Goal: Information Seeking & Learning: Learn about a topic

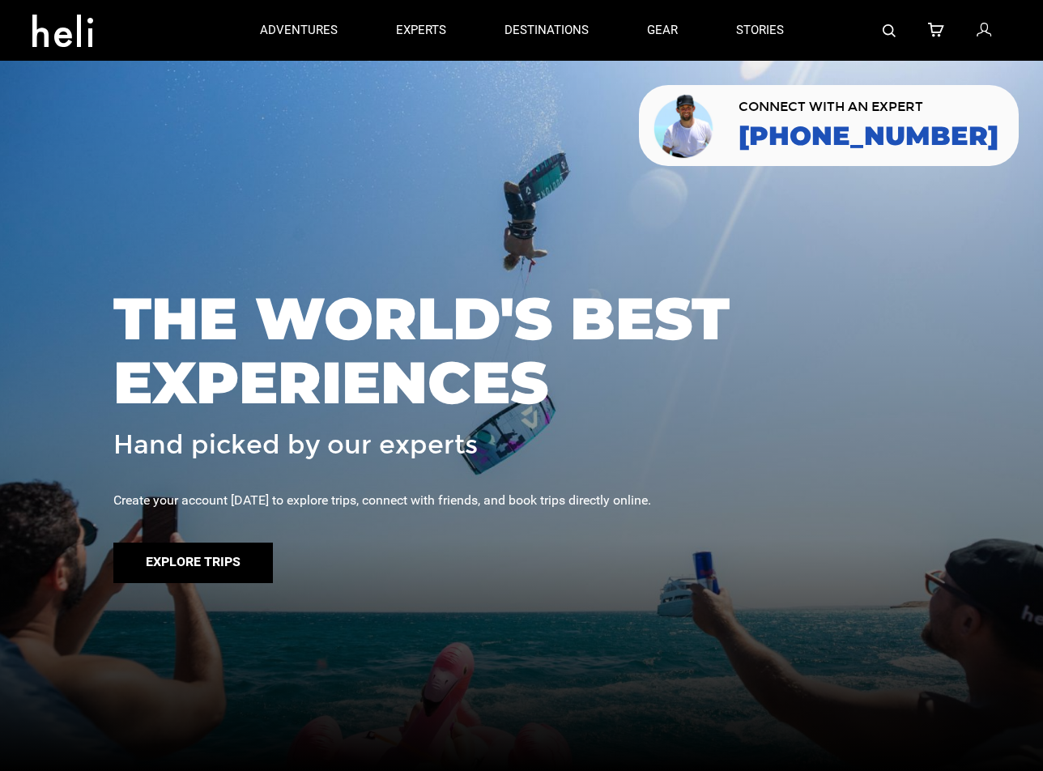
click at [226, 555] on button "Explore Trips" at bounding box center [192, 562] width 159 height 40
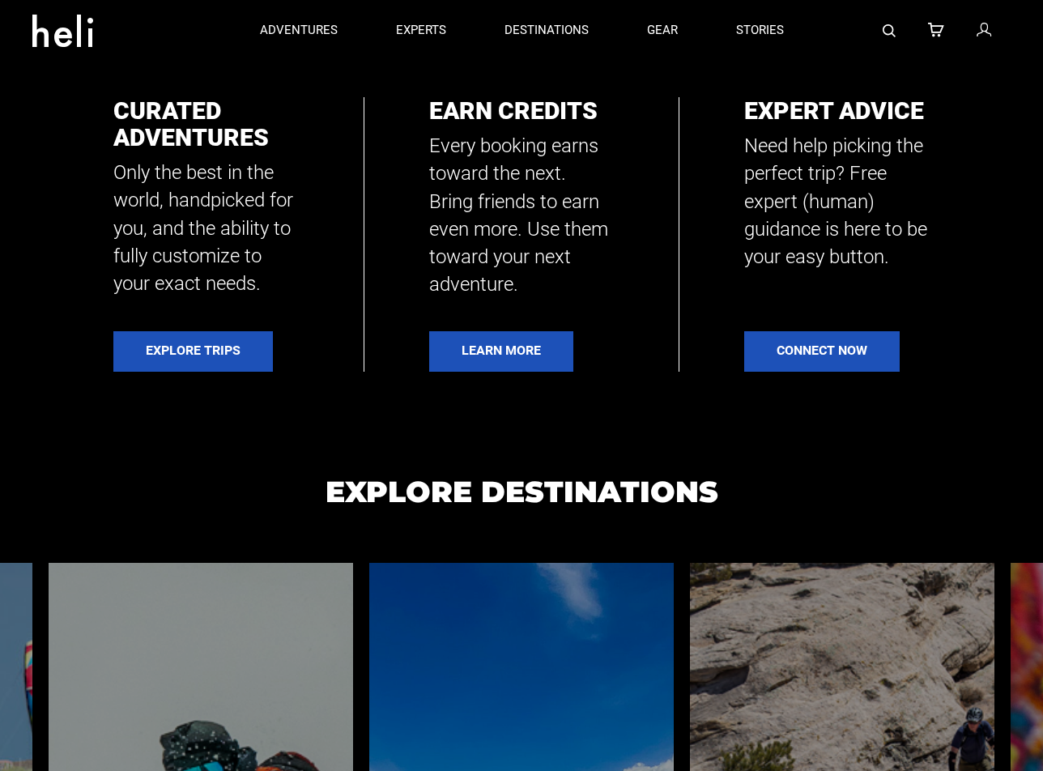
scroll to position [771, 0]
click at [809, 351] on link "Connect Now" at bounding box center [821, 351] width 155 height 40
click at [396, 14] on link "experts" at bounding box center [421, 30] width 50 height 61
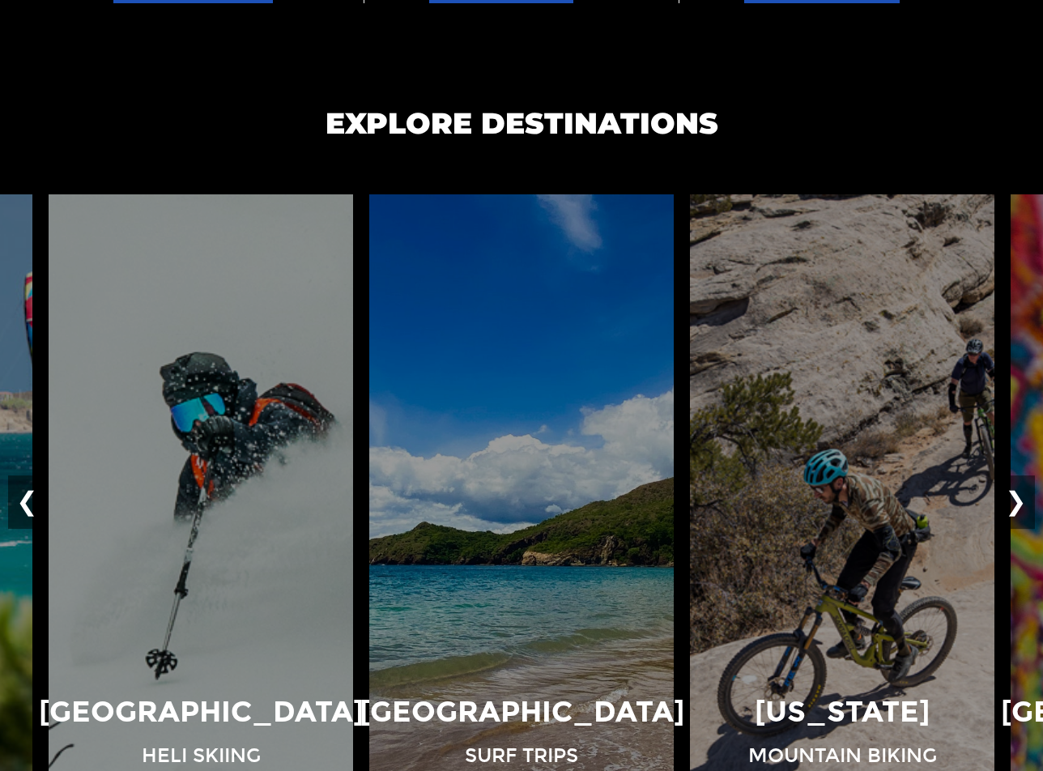
scroll to position [1276, 0]
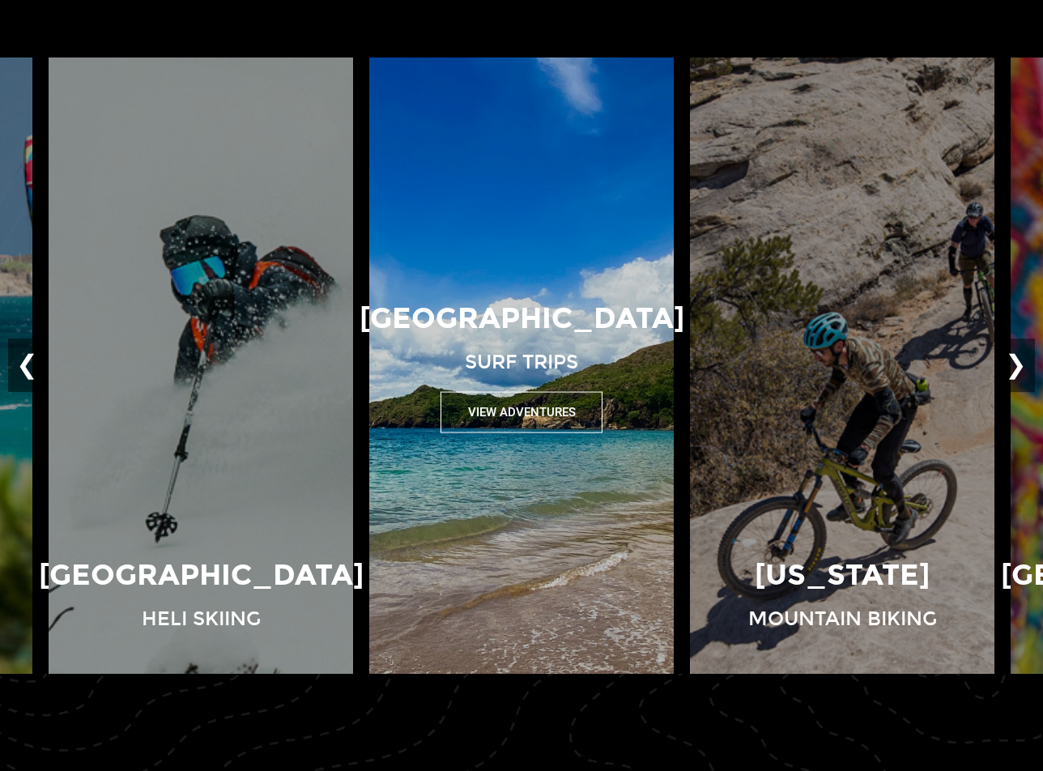
click at [553, 422] on button "View Adventures" at bounding box center [521, 412] width 162 height 41
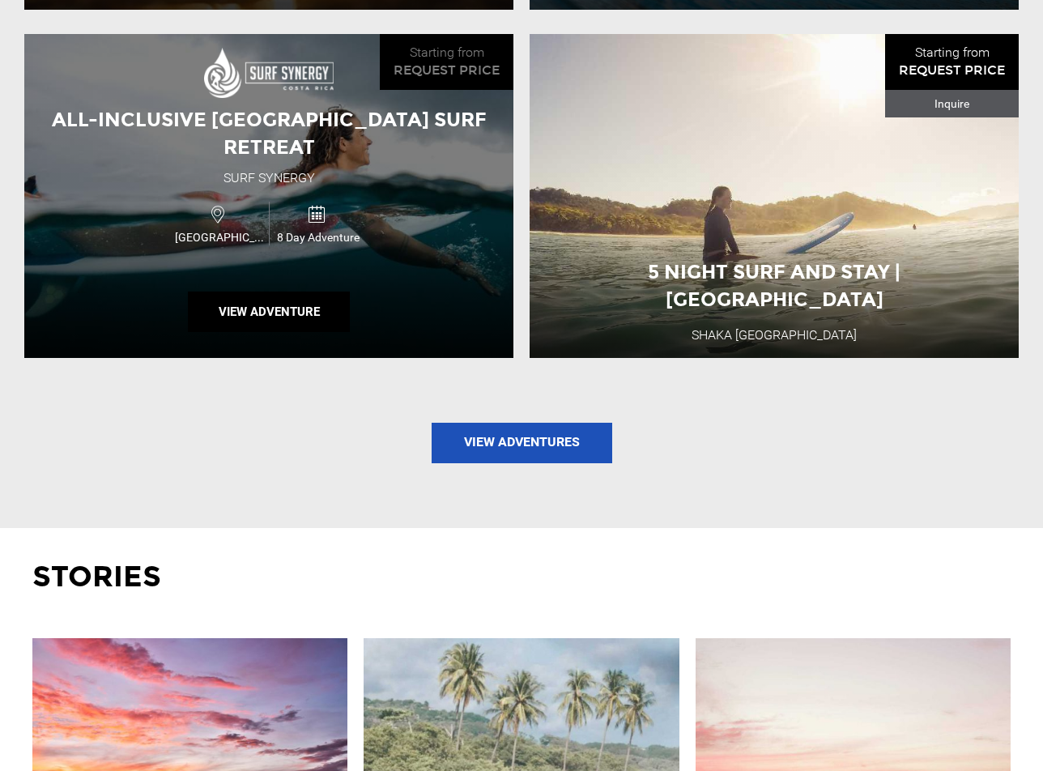
scroll to position [1841, 0]
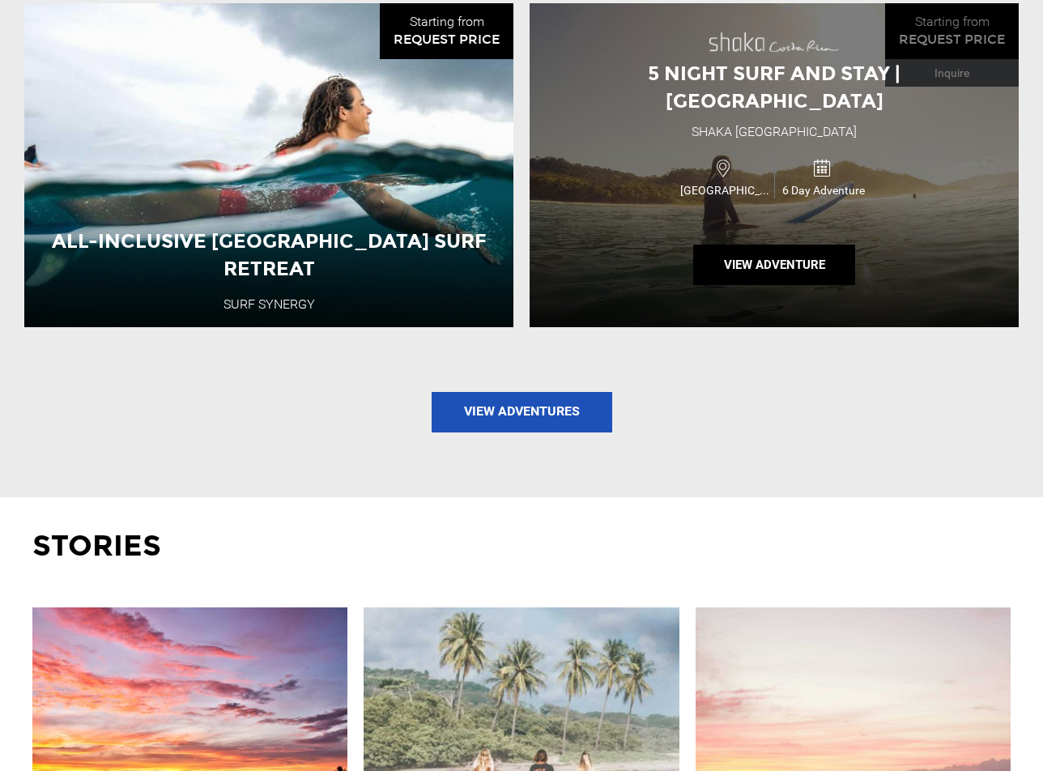
click at [655, 164] on div "Costa Rica 6 Day Adventure" at bounding box center [773, 177] width 293 height 54
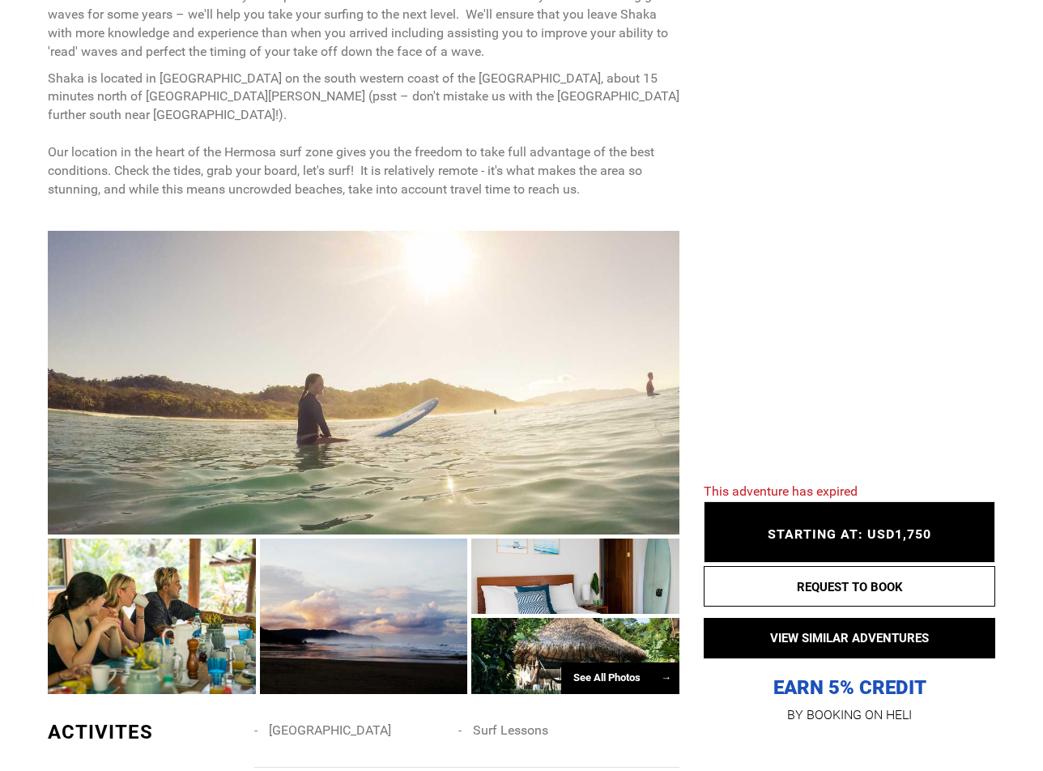
scroll to position [981, 0]
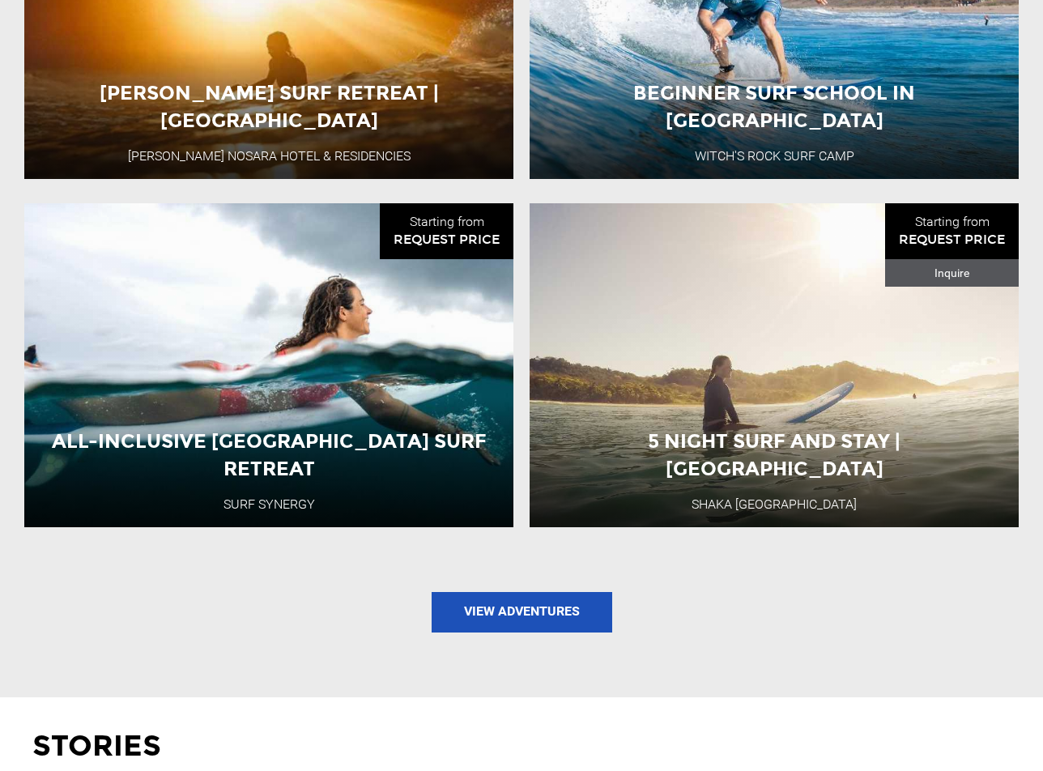
scroll to position [1886, 0]
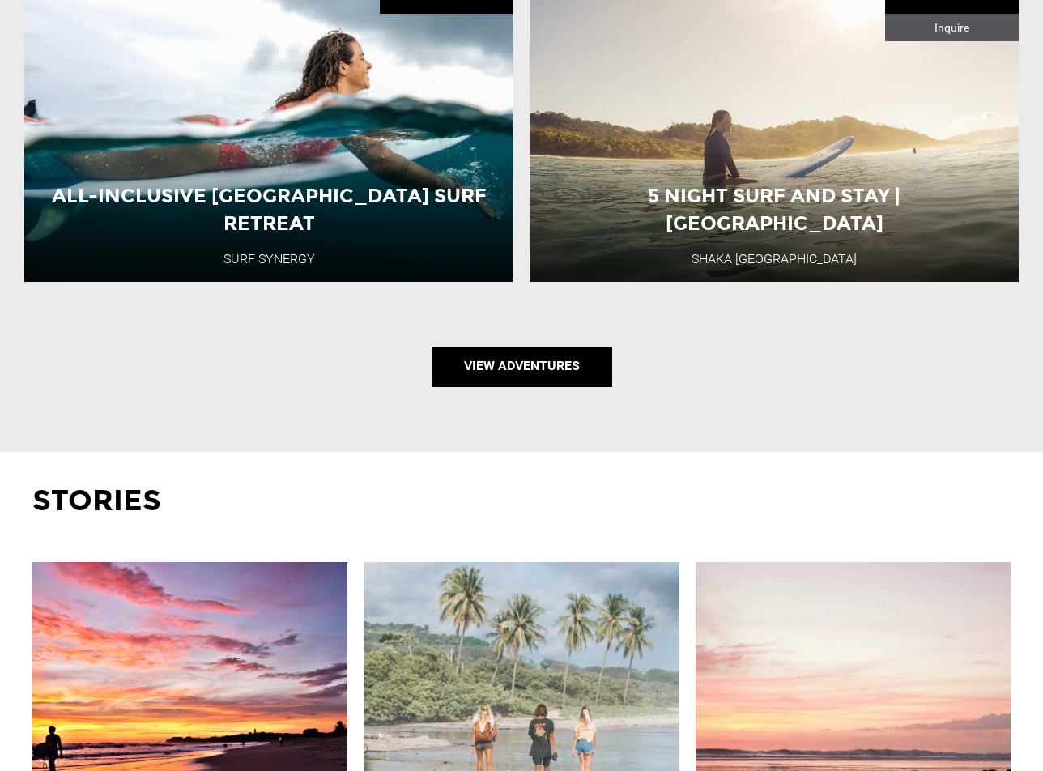
click at [528, 346] on link "View Adventures" at bounding box center [522, 366] width 181 height 40
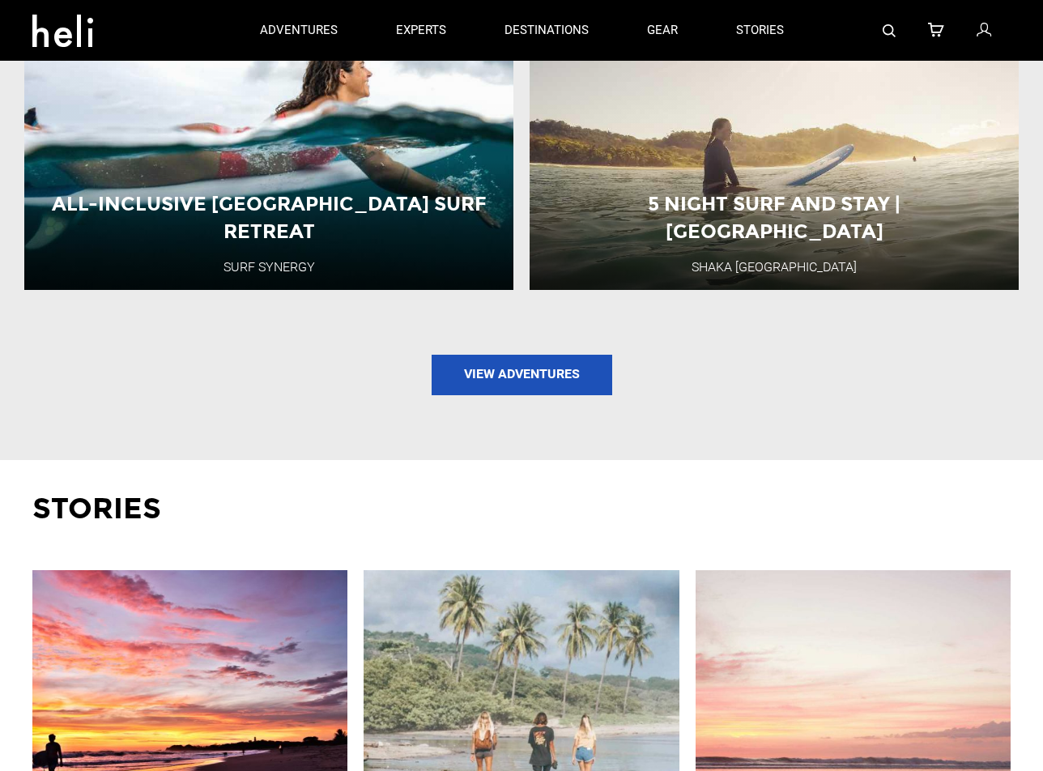
scroll to position [1873, 0]
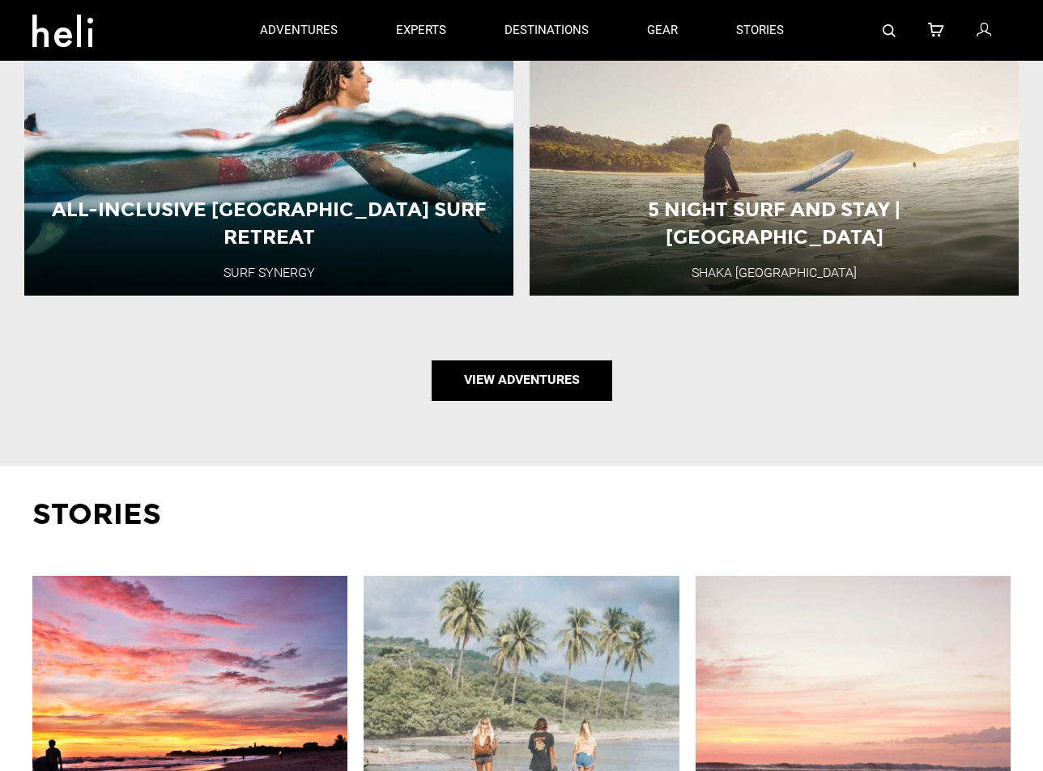
click at [474, 360] on link "View Adventures" at bounding box center [522, 380] width 181 height 40
click at [505, 360] on link "View Adventures" at bounding box center [522, 380] width 181 height 40
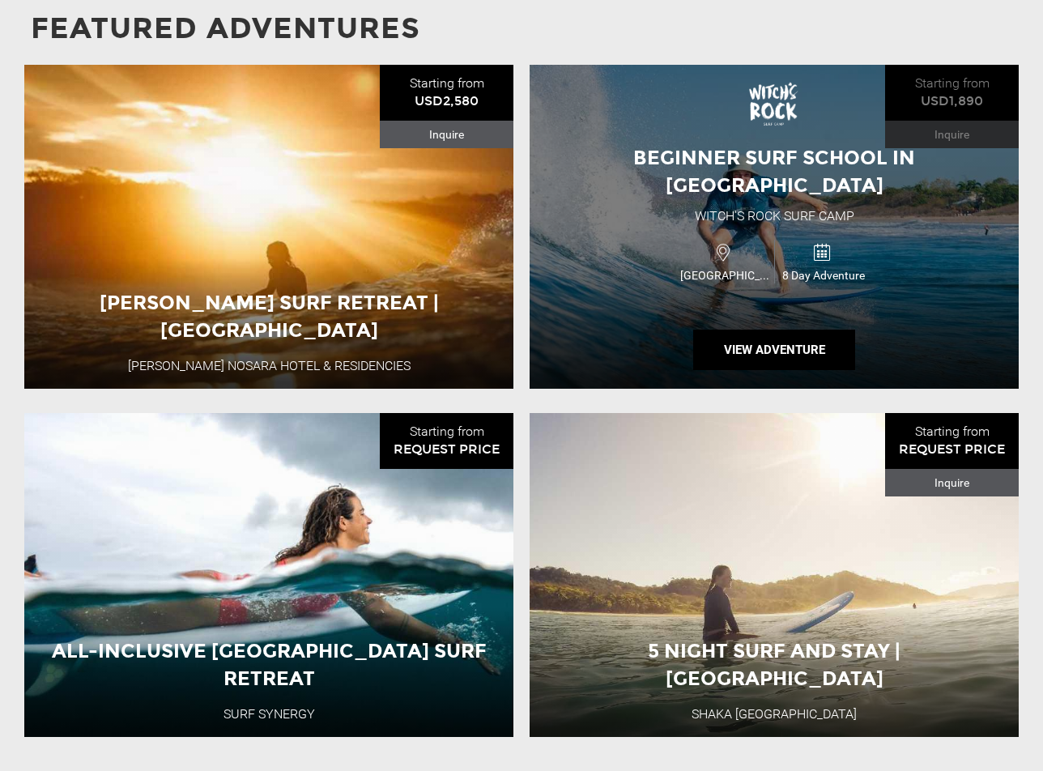
scroll to position [1567, 0]
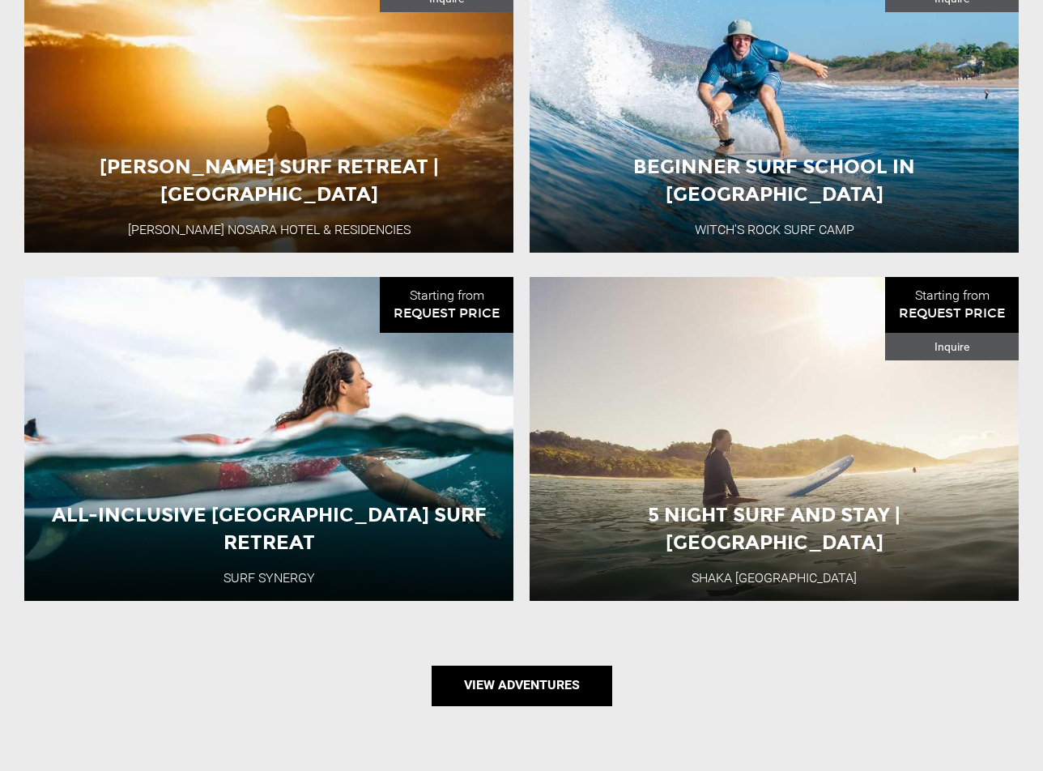
click at [509, 665] on link "View Adventures" at bounding box center [522, 685] width 181 height 40
click at [480, 665] on link "View Adventures" at bounding box center [522, 685] width 181 height 40
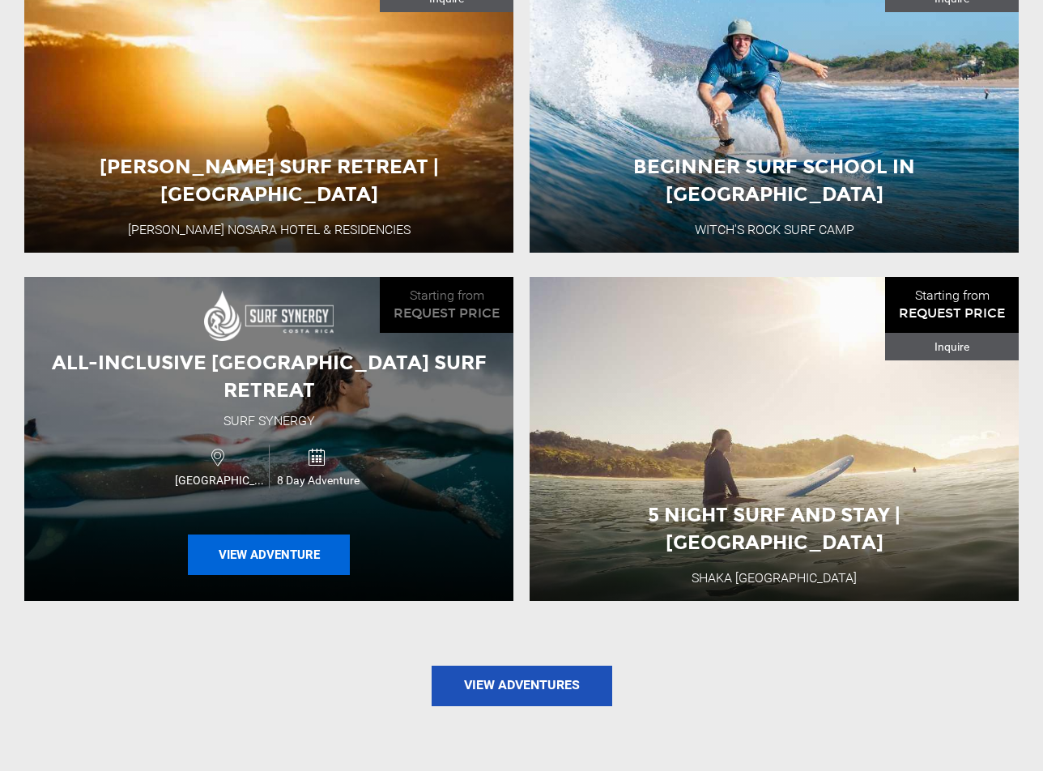
click at [278, 534] on button "View Adventure" at bounding box center [269, 554] width 162 height 40
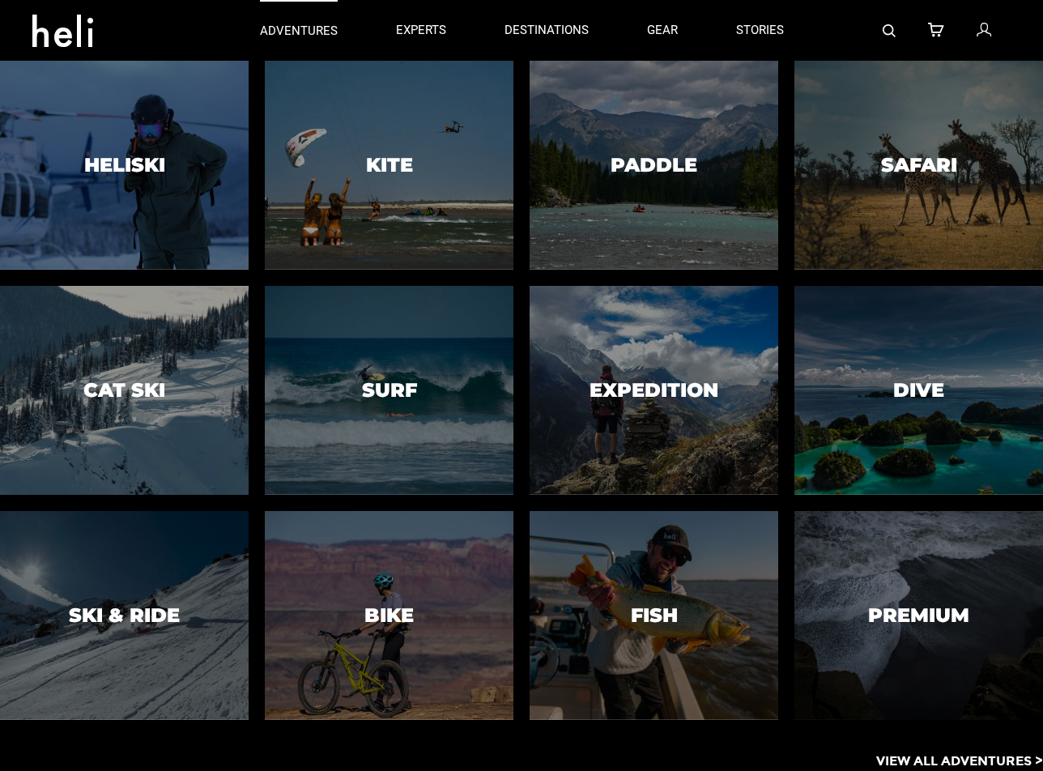
click at [321, 30] on p "adventures" at bounding box center [299, 31] width 78 height 17
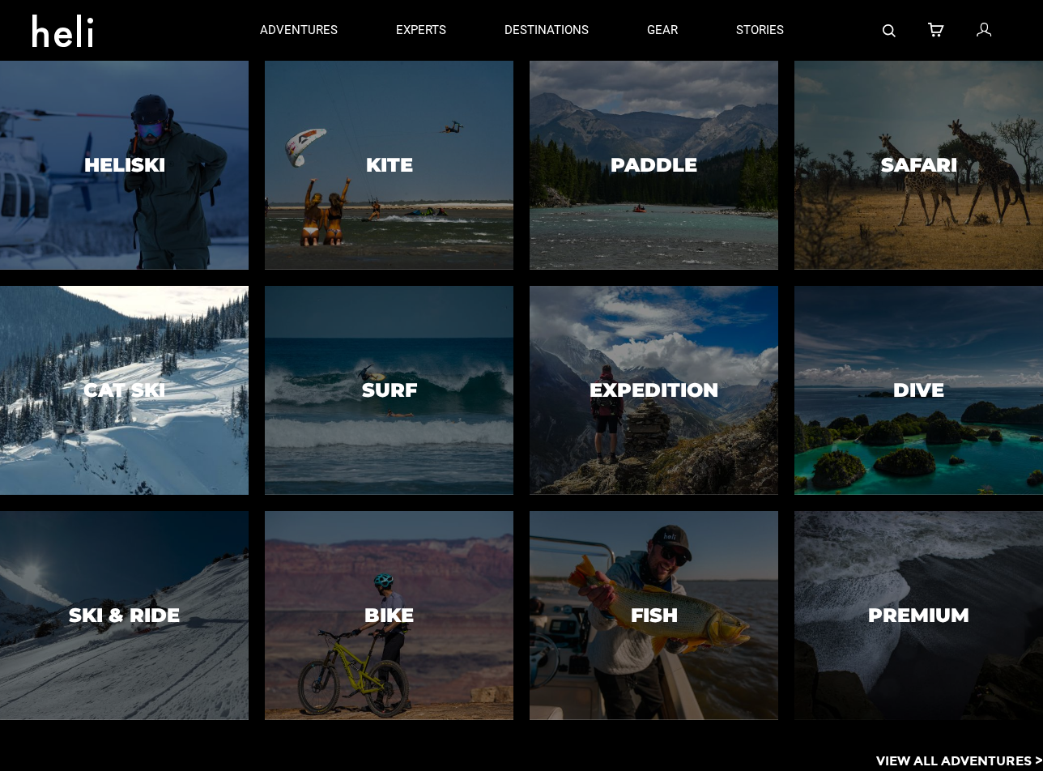
click at [104, 383] on h3 "Cat Ski" at bounding box center [124, 390] width 82 height 21
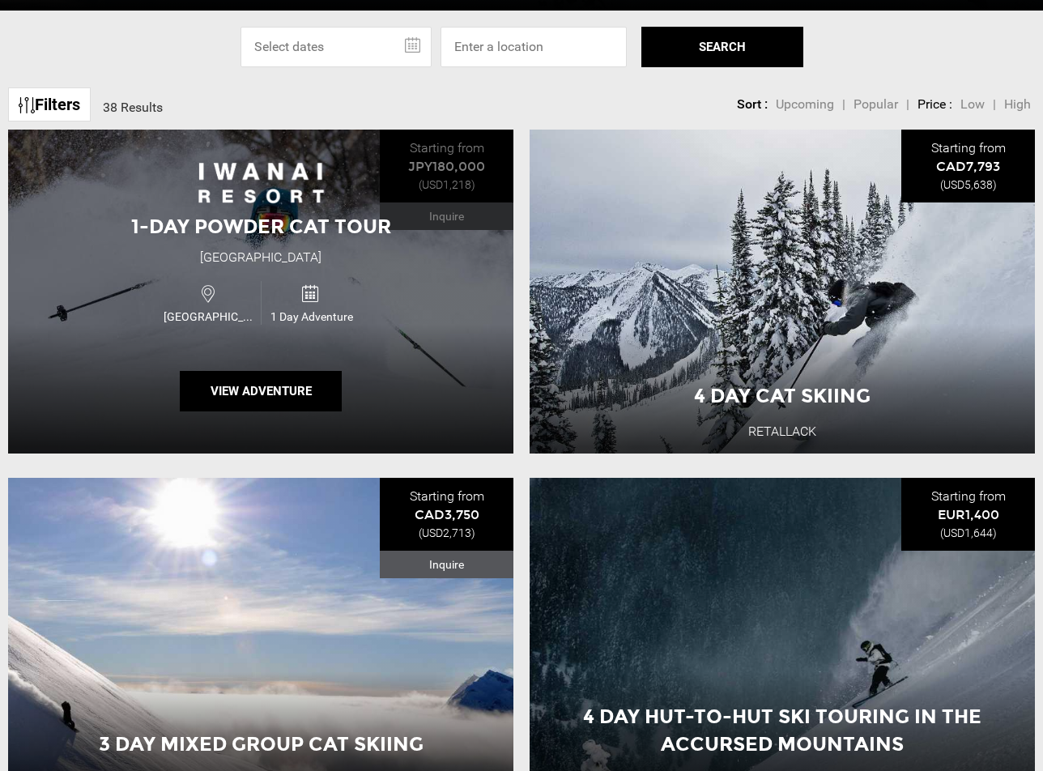
scroll to position [670, 0]
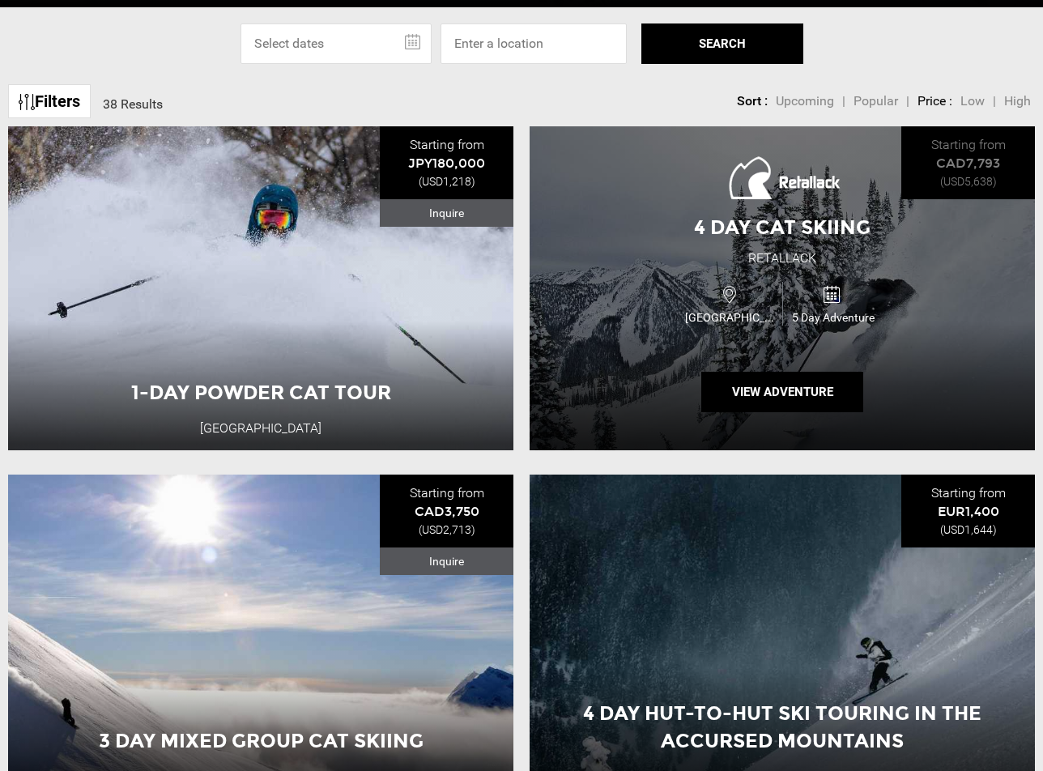
click at [758, 297] on div "[GEOGRAPHIC_DATA]" at bounding box center [731, 303] width 101 height 43
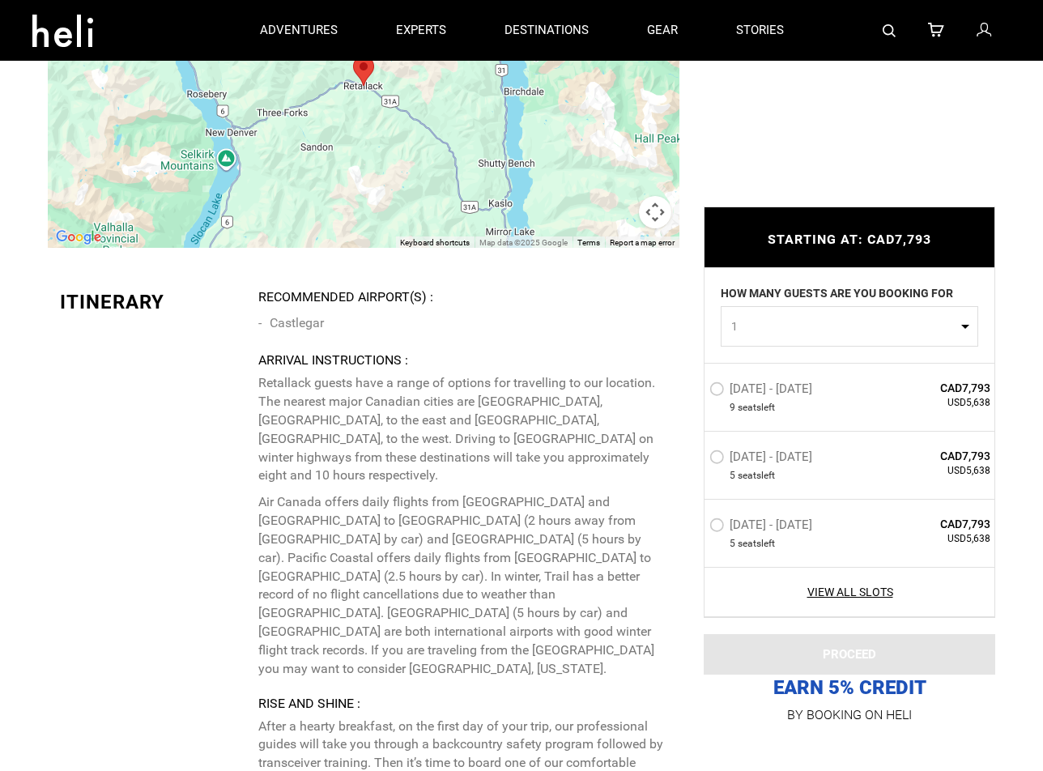
scroll to position [2889, 0]
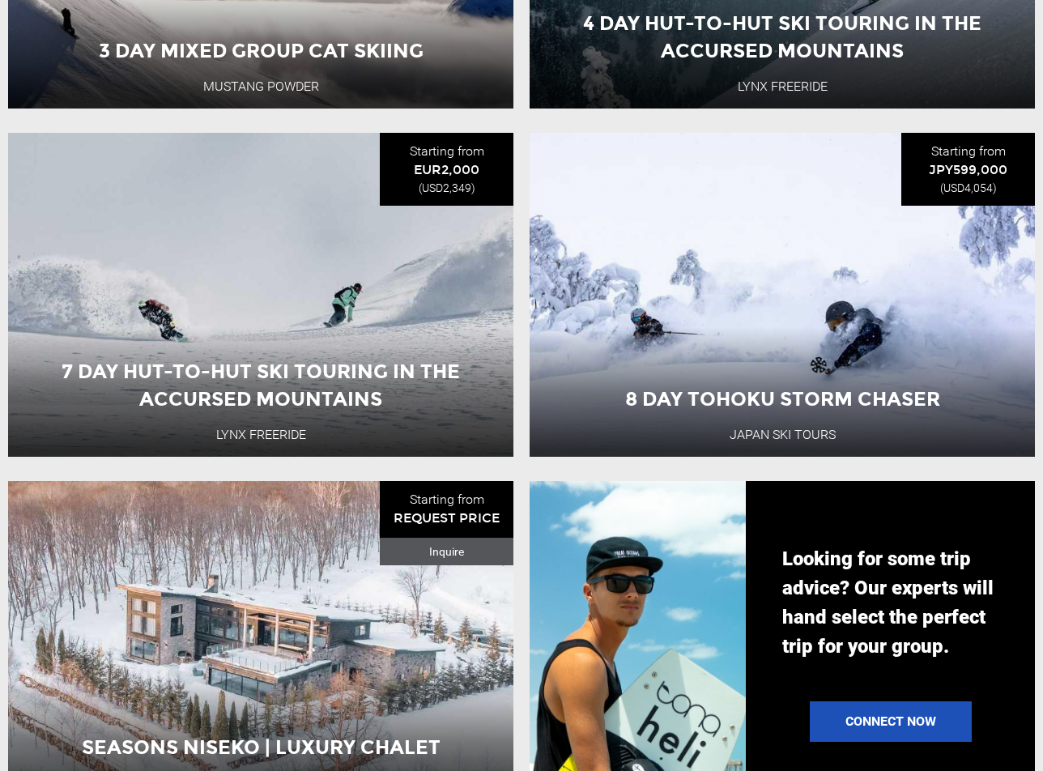
scroll to position [1364, 0]
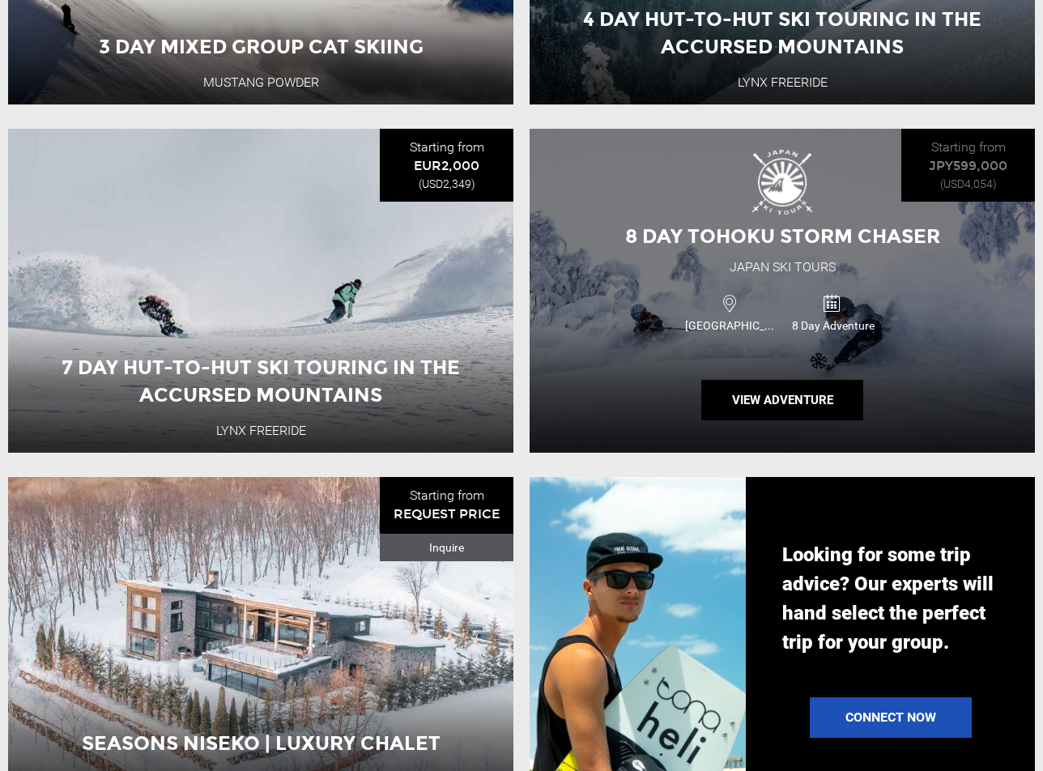
click at [759, 307] on div "[GEOGRAPHIC_DATA]" at bounding box center [731, 312] width 101 height 43
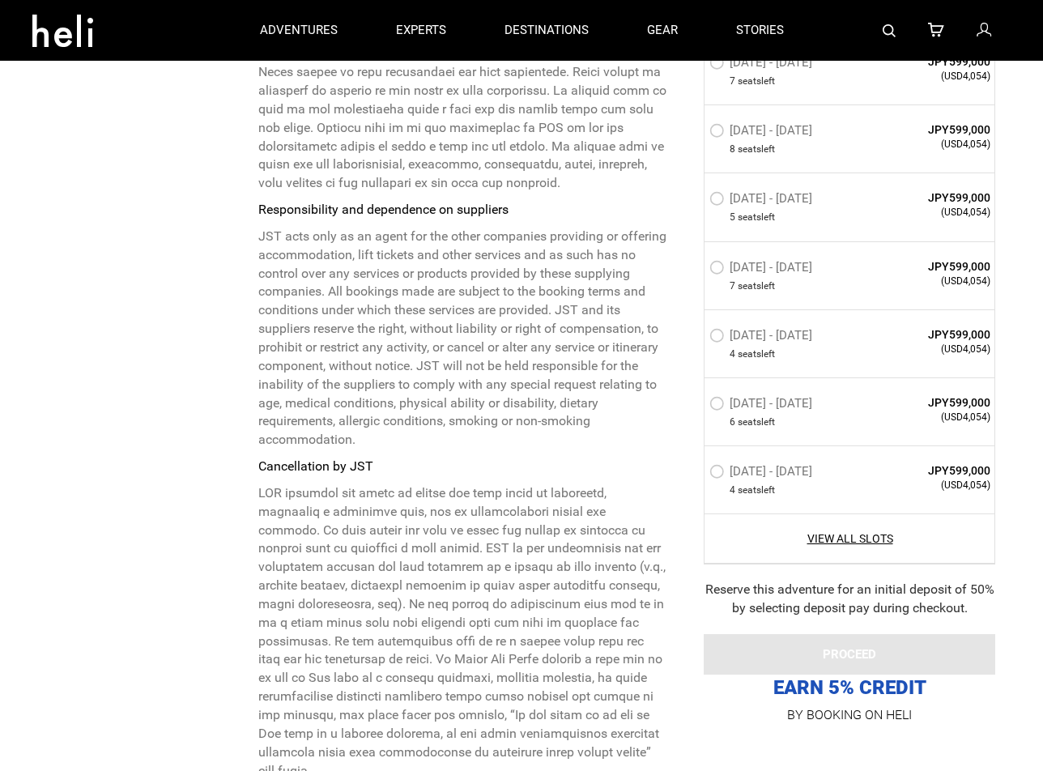
scroll to position [6616, 0]
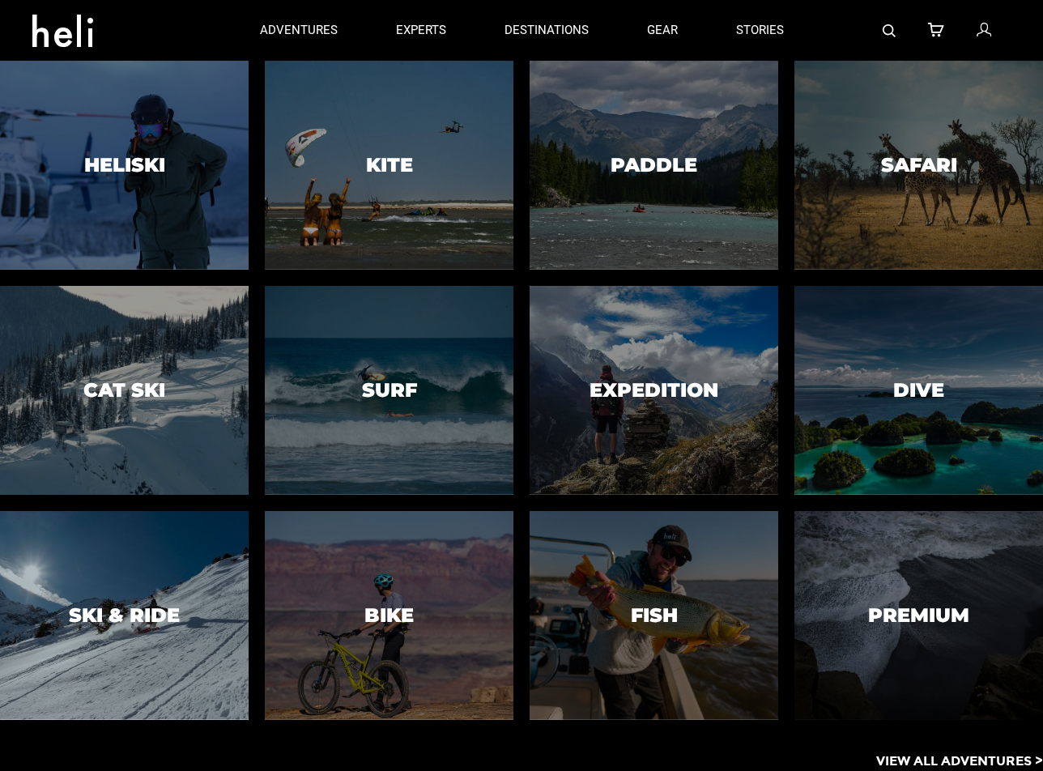
click at [160, 574] on div at bounding box center [124, 615] width 253 height 213
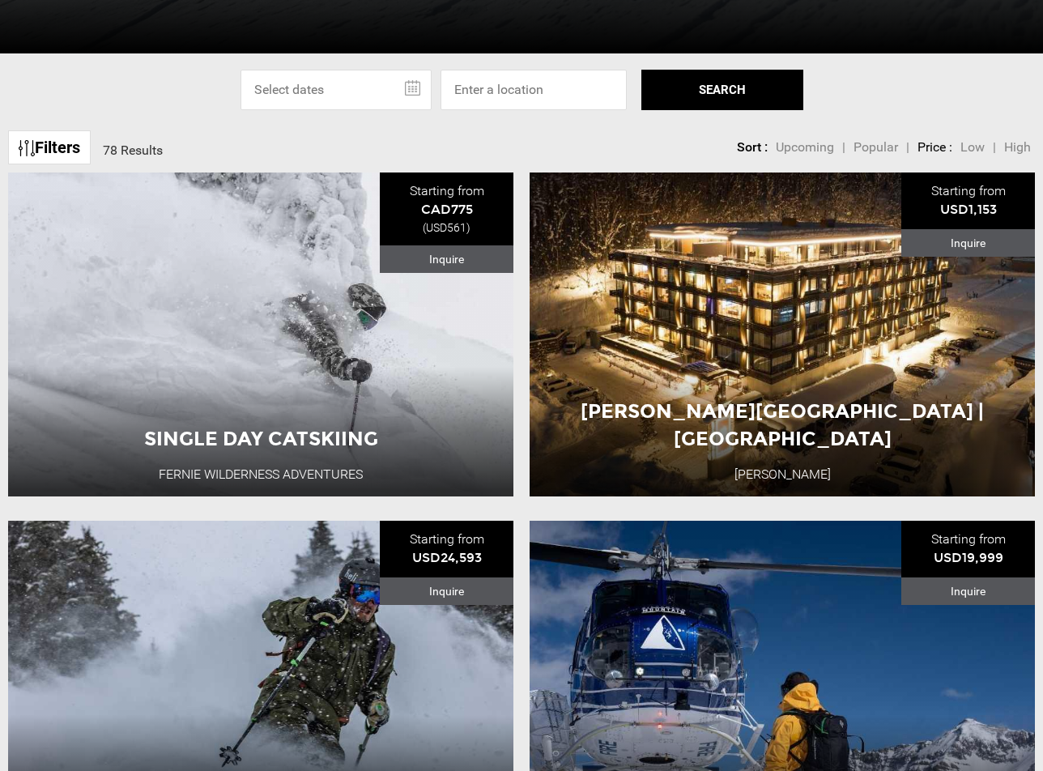
scroll to position [787, 0]
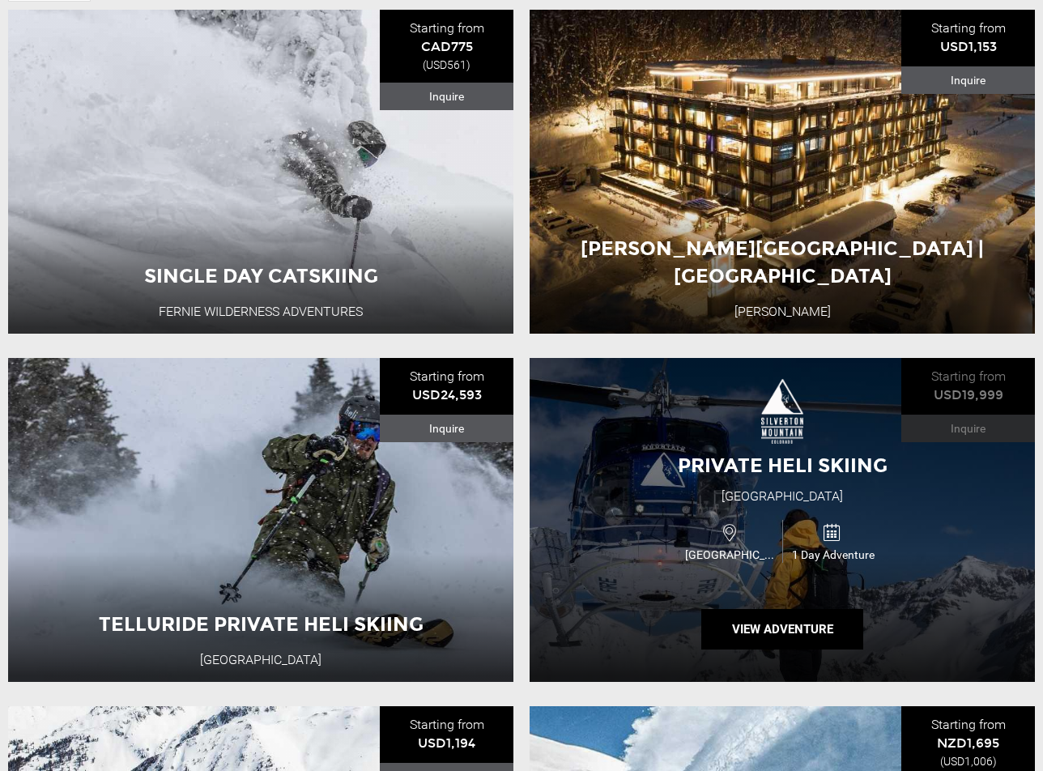
click at [666, 497] on div "Private Heli Skiing [GEOGRAPHIC_DATA] [GEOGRAPHIC_DATA] 1 Day Adventure View Ad…" at bounding box center [781, 520] width 505 height 324
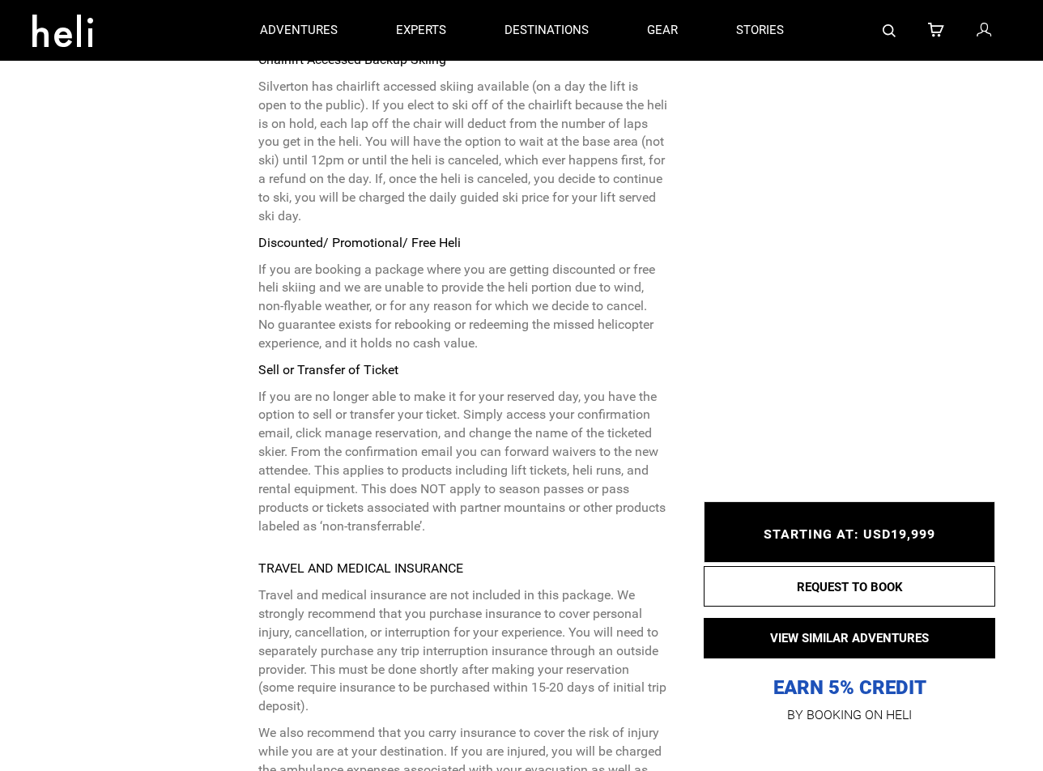
scroll to position [5142, 0]
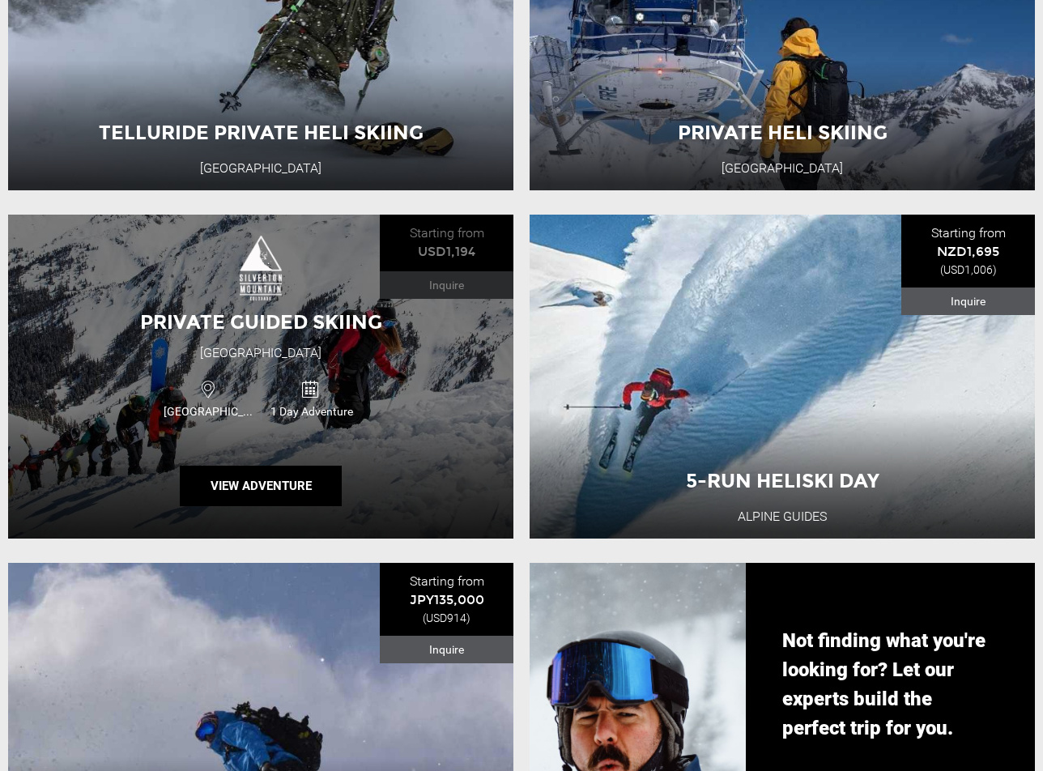
scroll to position [1324, 0]
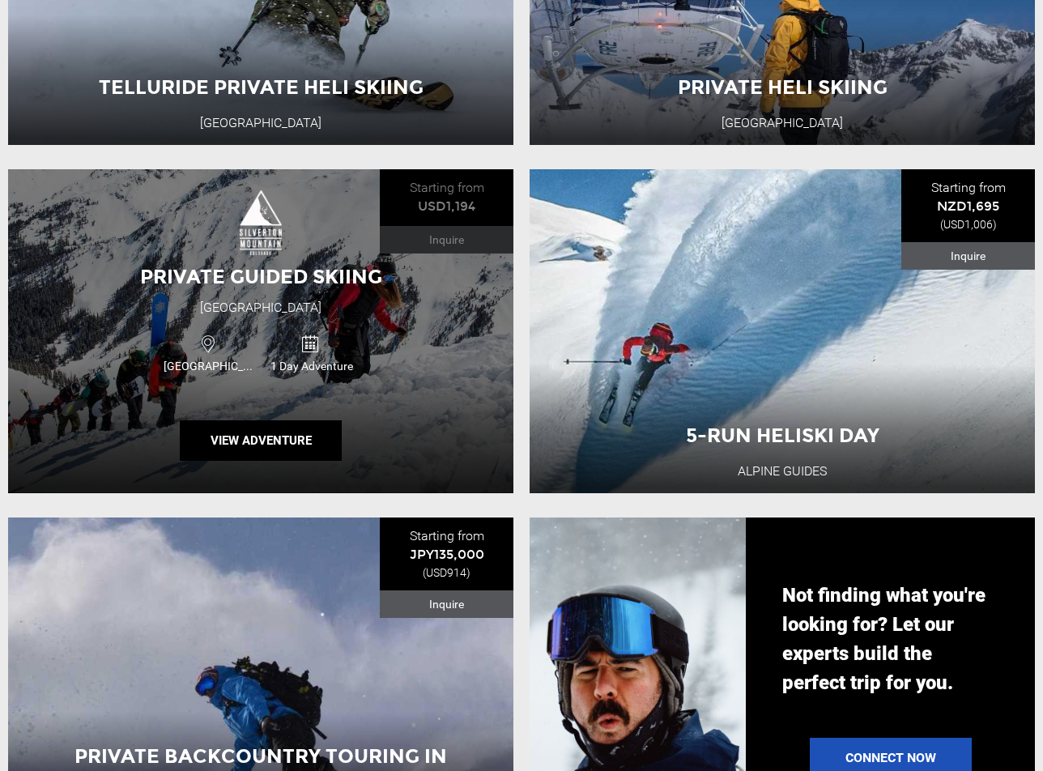
click at [451, 407] on div "Private Guided Skiing [GEOGRAPHIC_DATA] [GEOGRAPHIC_DATA] 1 Day Adventure View …" at bounding box center [260, 331] width 505 height 324
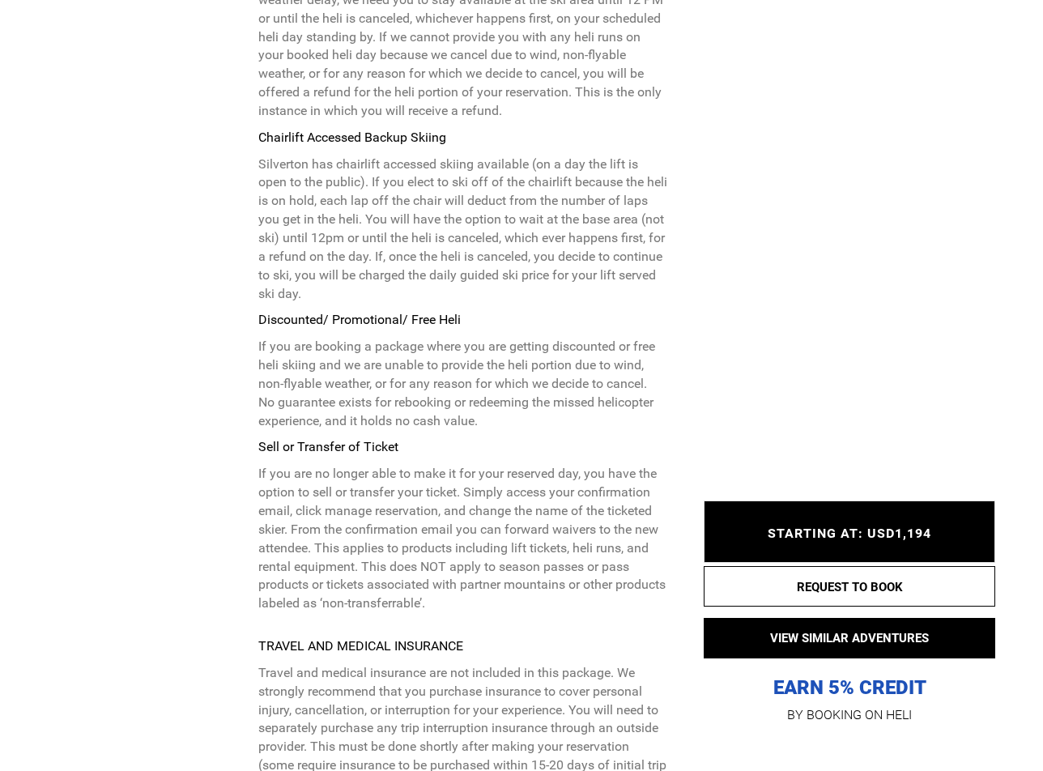
scroll to position [5528, 0]
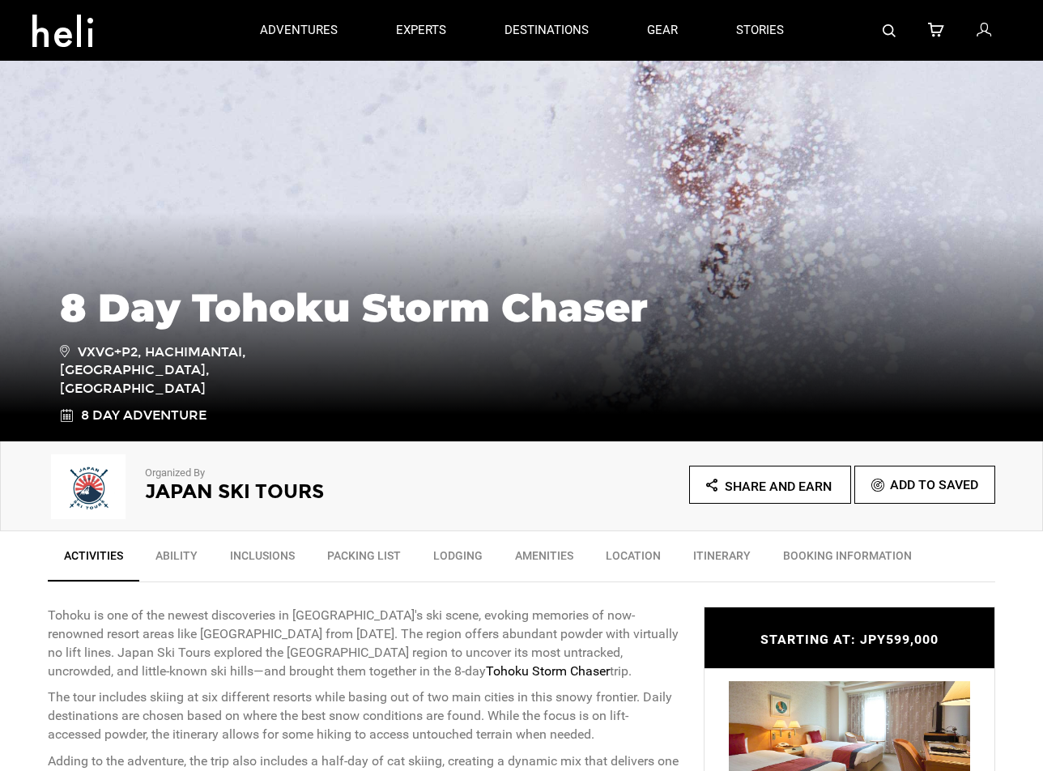
scroll to position [108, 0]
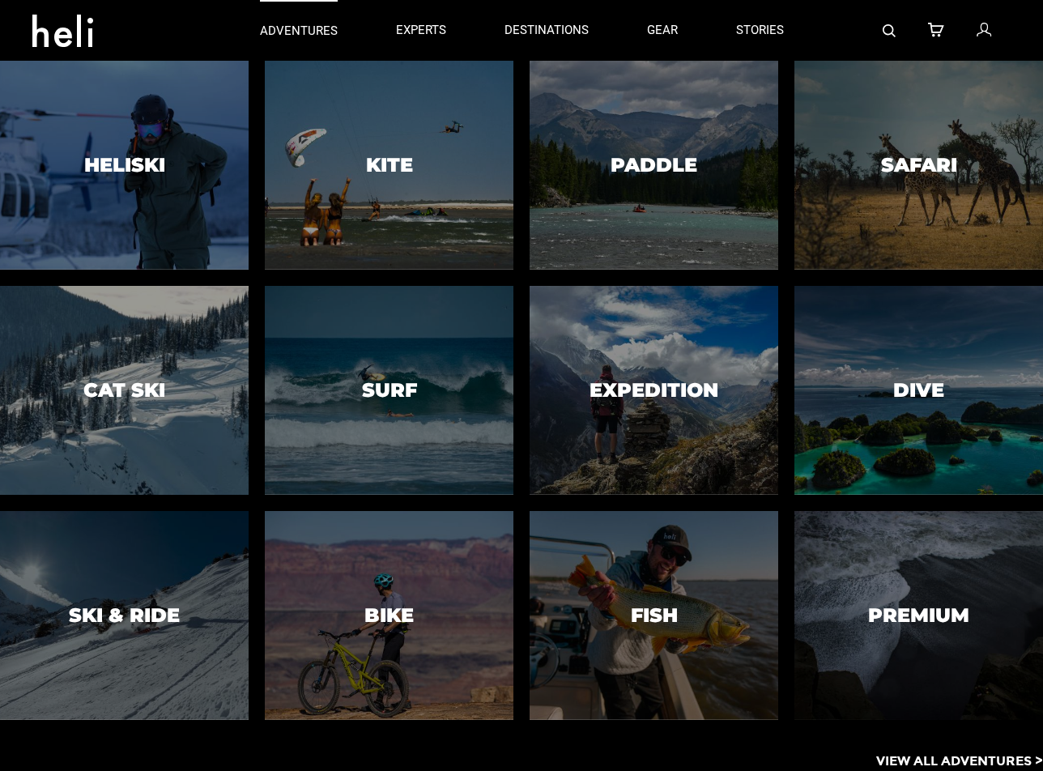
click at [304, 30] on p "adventures" at bounding box center [299, 31] width 78 height 17
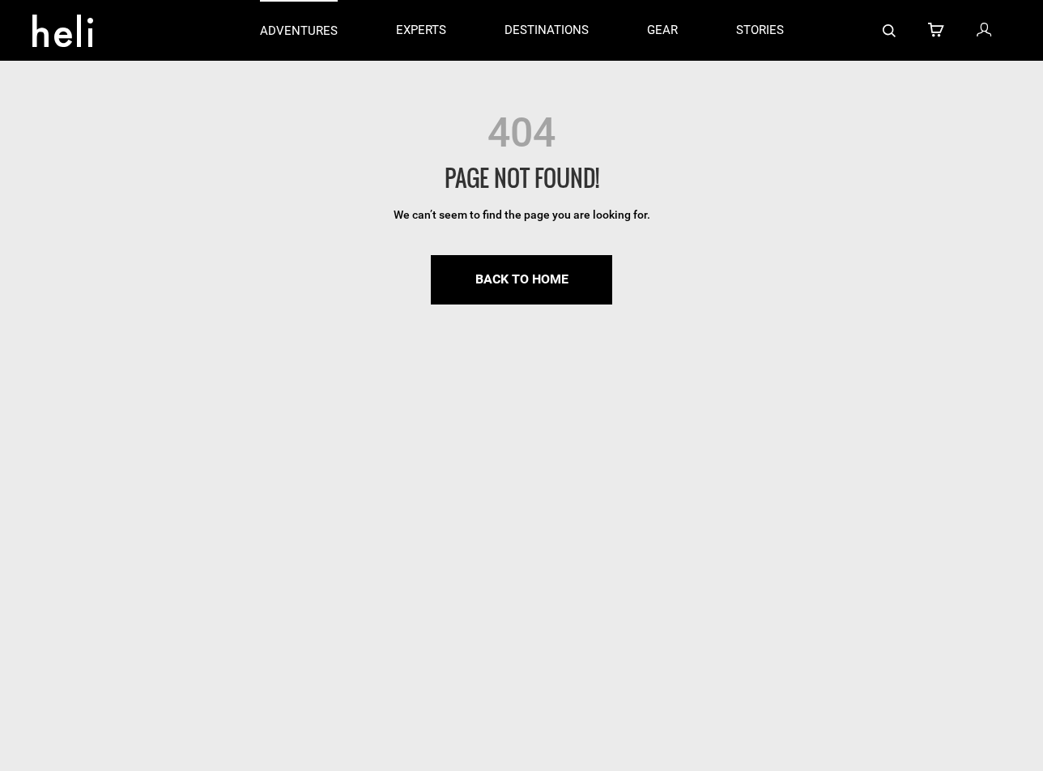
click at [304, 30] on p "adventures" at bounding box center [299, 31] width 78 height 17
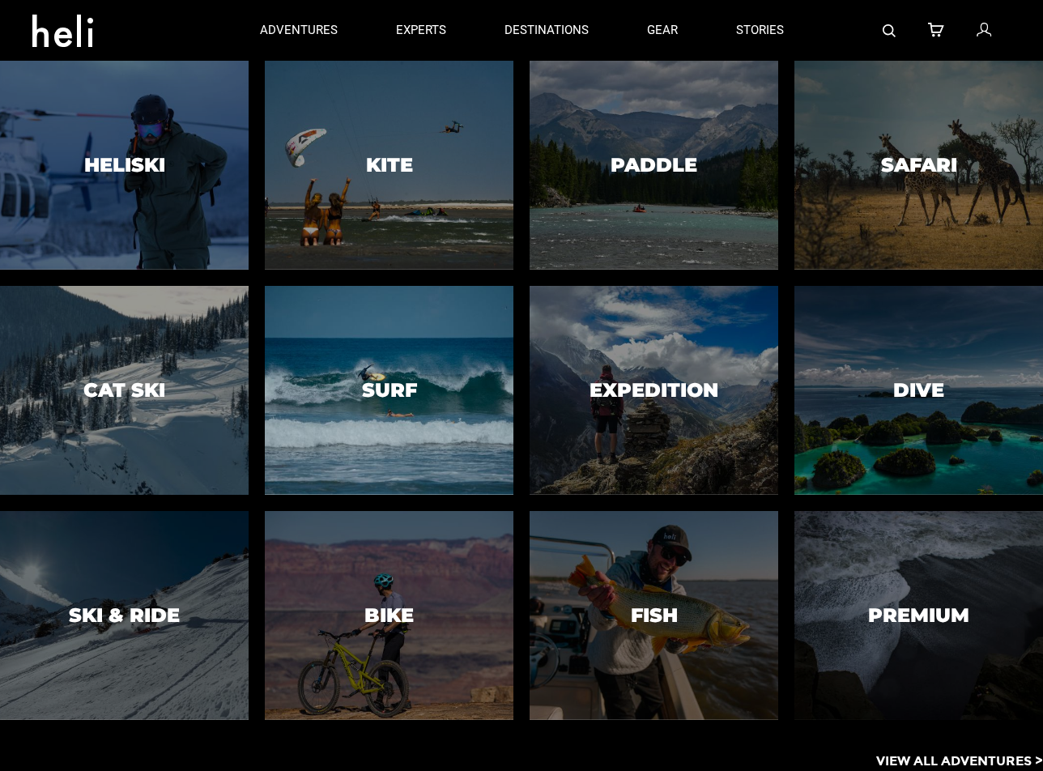
click at [414, 336] on div at bounding box center [388, 389] width 253 height 213
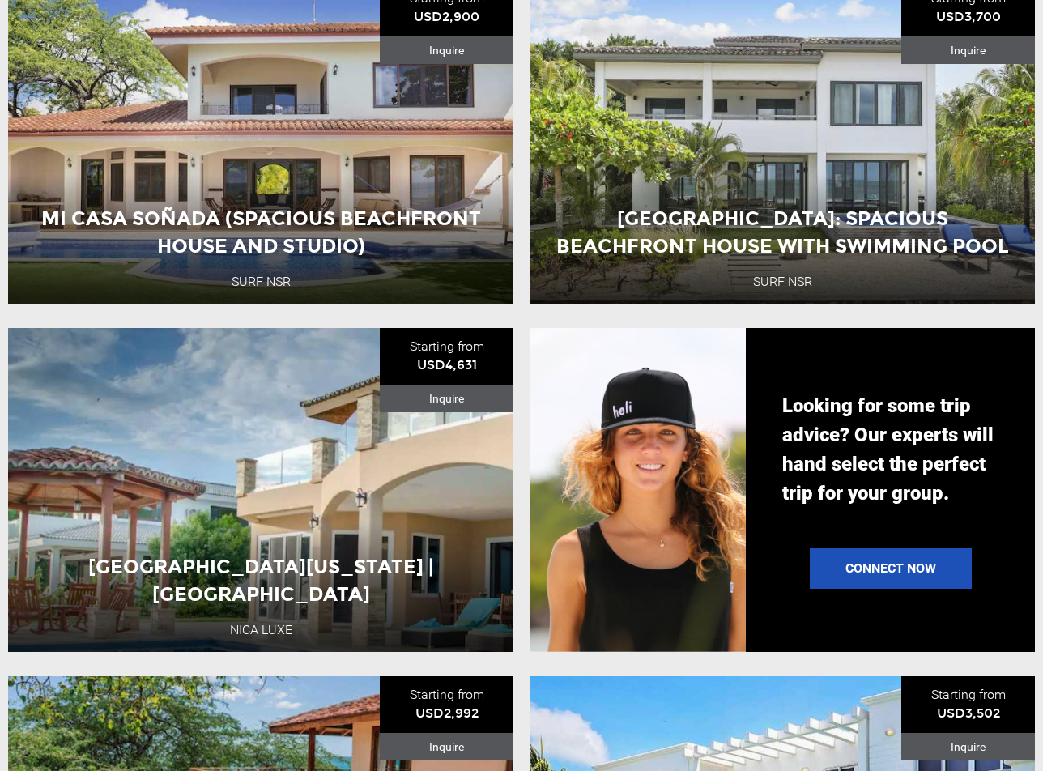
scroll to position [1572, 0]
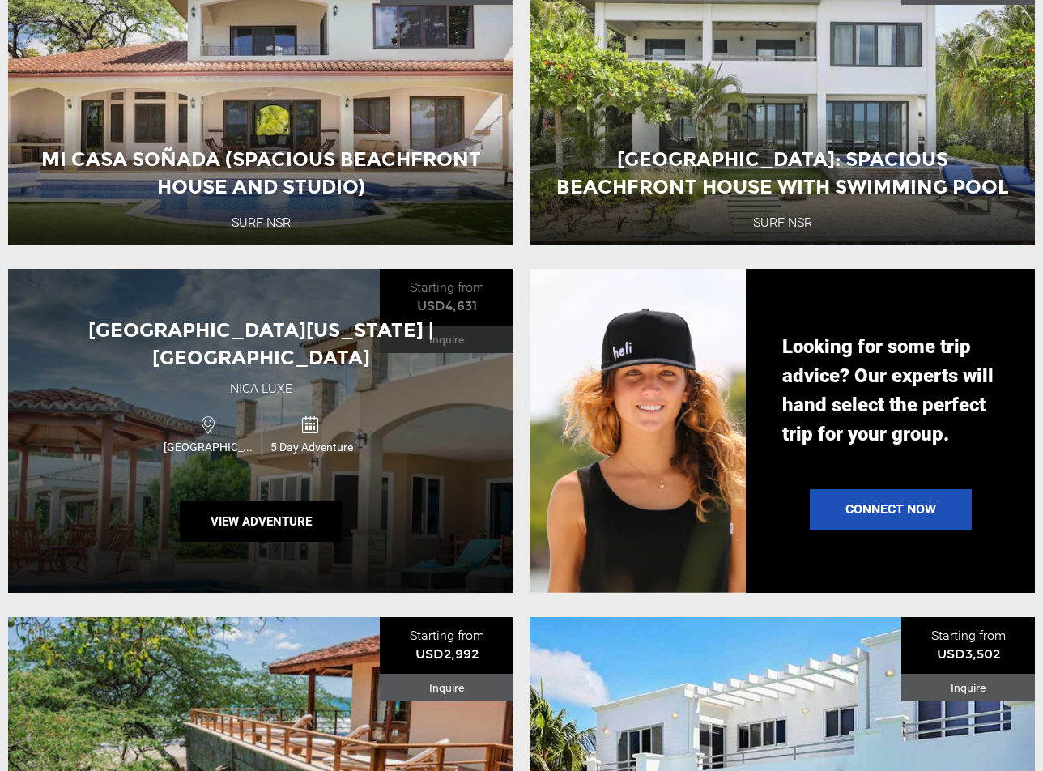
click at [363, 417] on div "Nicaragua 5 Day Adventure" at bounding box center [260, 433] width 303 height 54
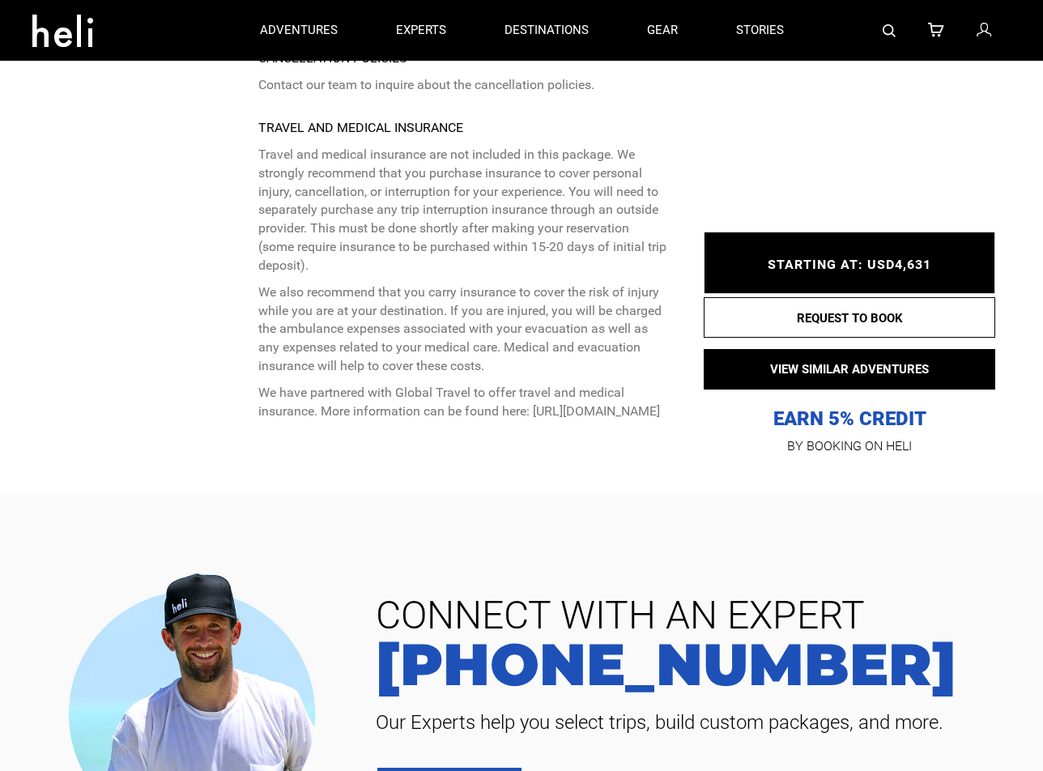
scroll to position [2962, 0]
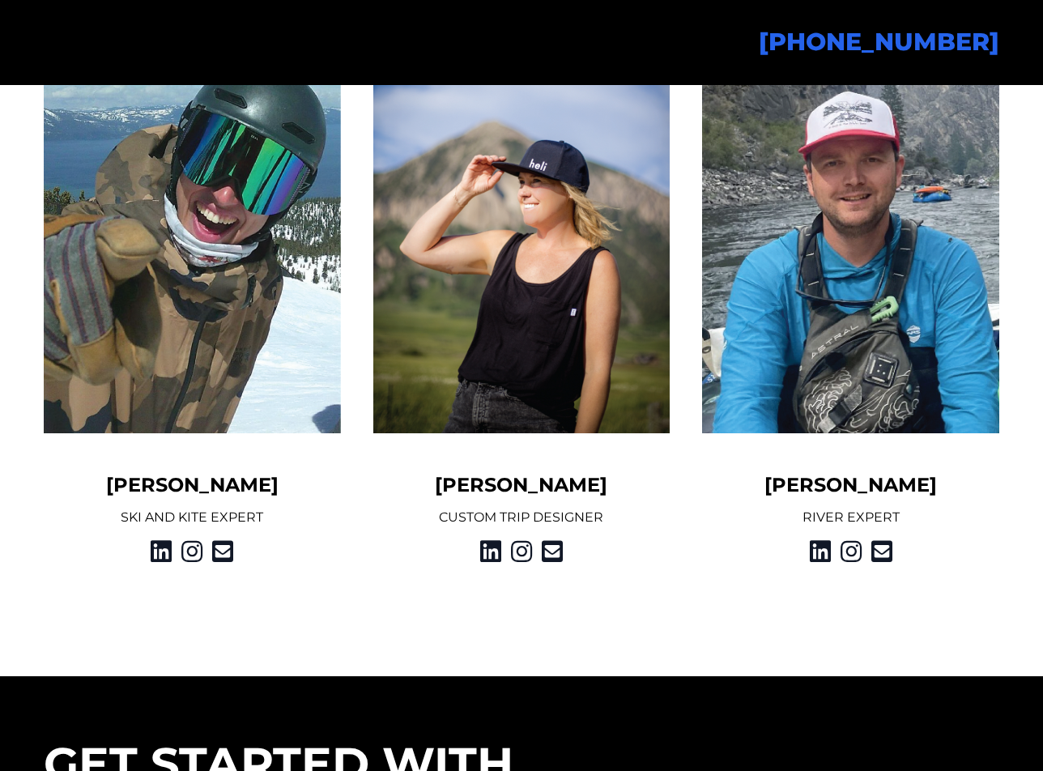
scroll to position [1566, 0]
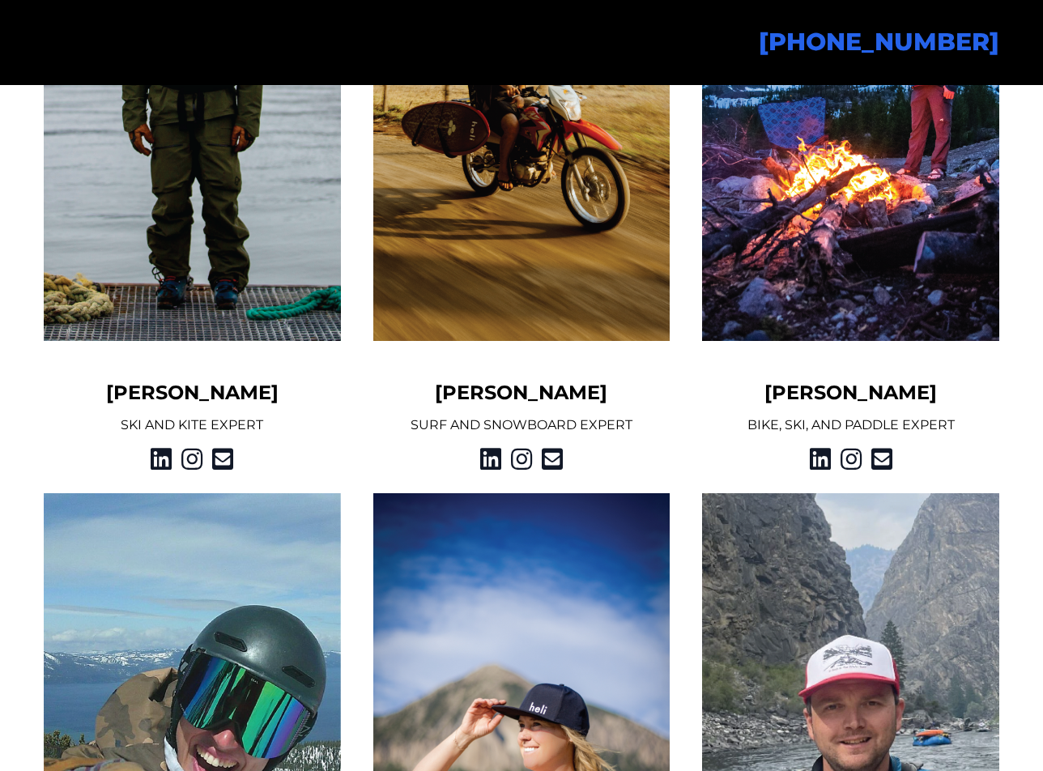
click at [514, 423] on p "SURF AND SNOWBOARD EXPERT" at bounding box center [521, 424] width 297 height 19
click at [545, 202] on img at bounding box center [521, 99] width 297 height 484
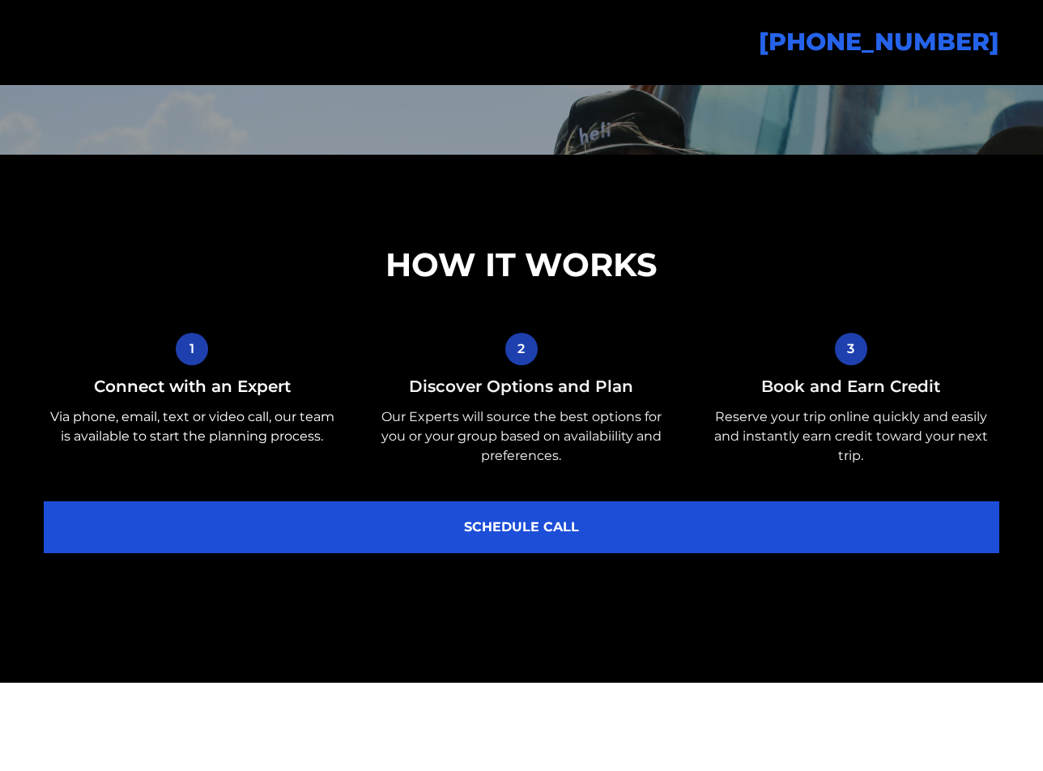
scroll to position [1365, 0]
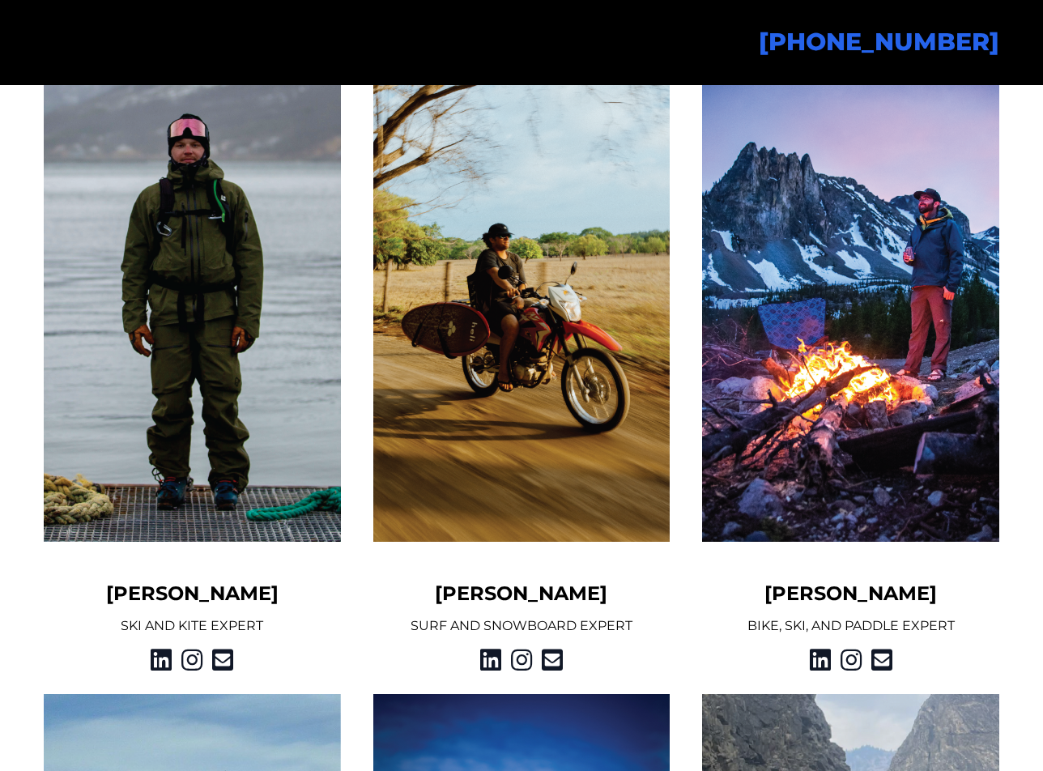
click at [884, 389] on img at bounding box center [850, 299] width 297 height 484
click at [486, 662] on icon at bounding box center [490, 659] width 21 height 29
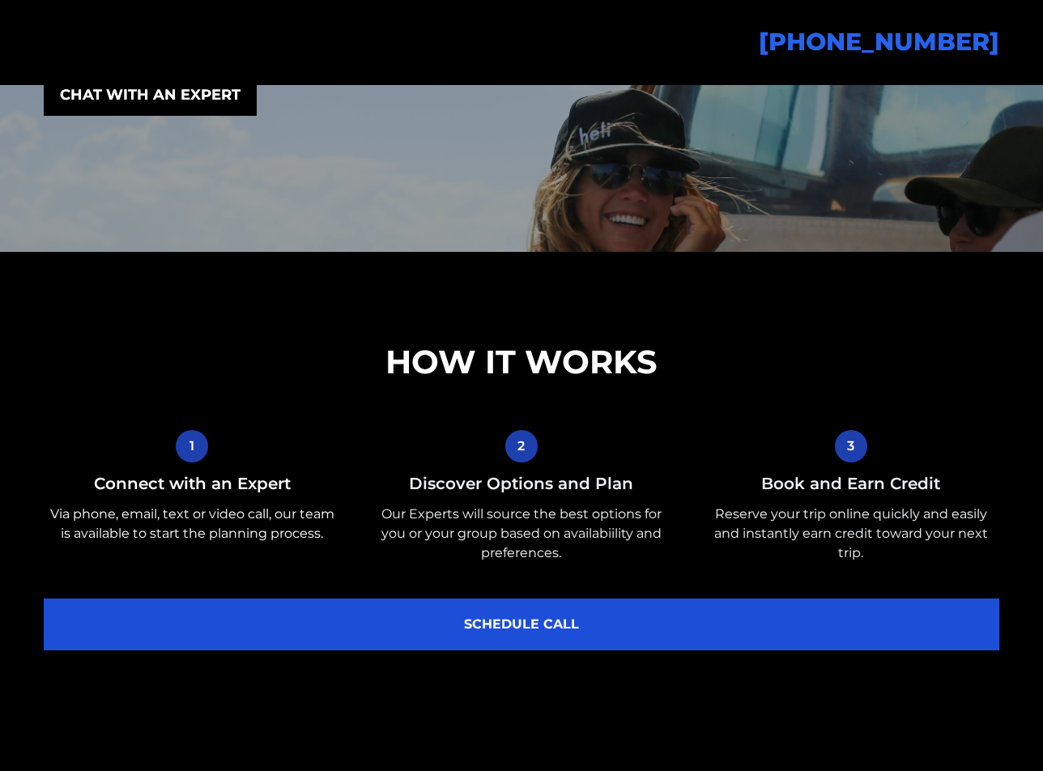
scroll to position [614, 0]
